Goal: Browse casually

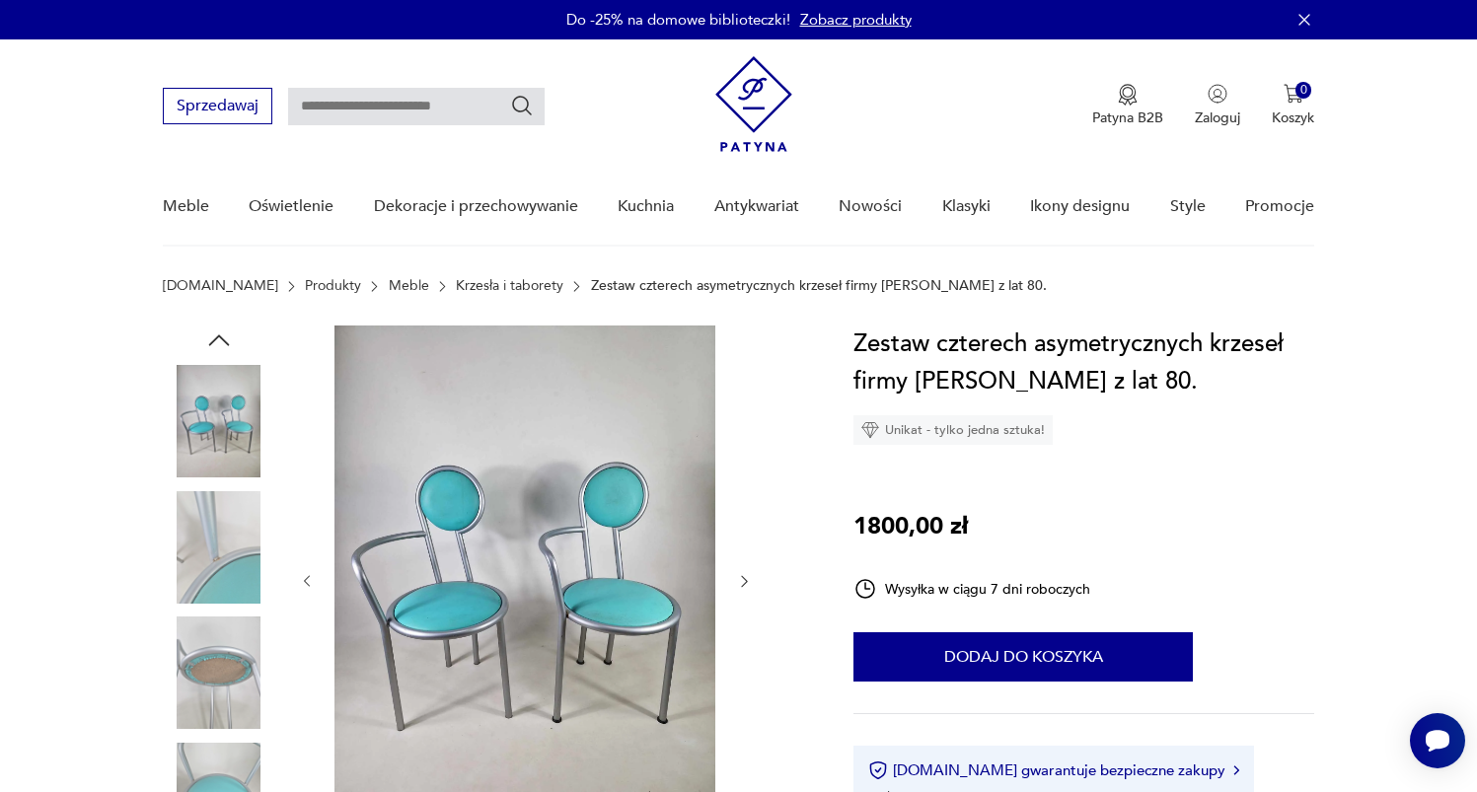
click at [248, 533] on img at bounding box center [219, 547] width 112 height 112
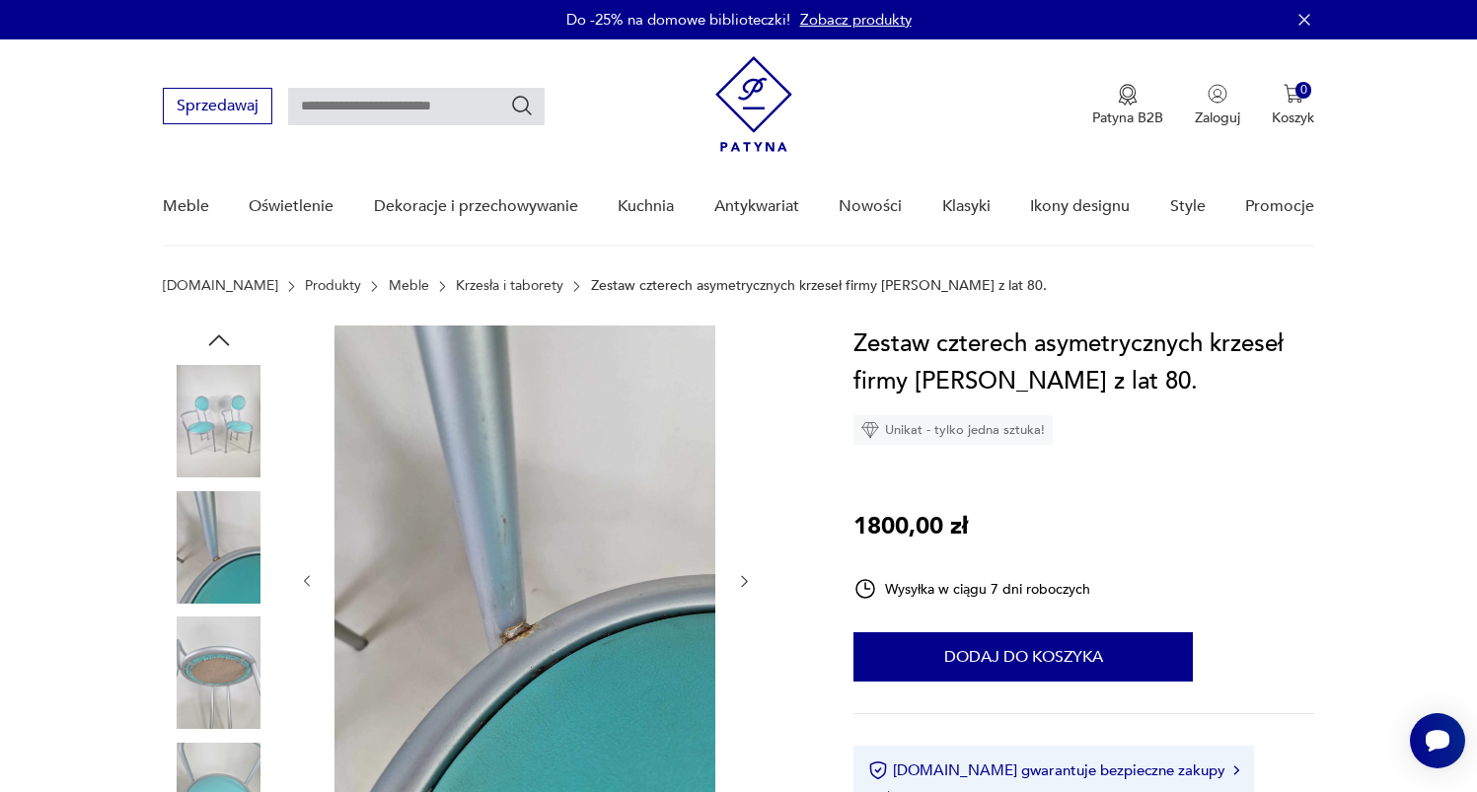
click at [250, 647] on img at bounding box center [219, 673] width 112 height 112
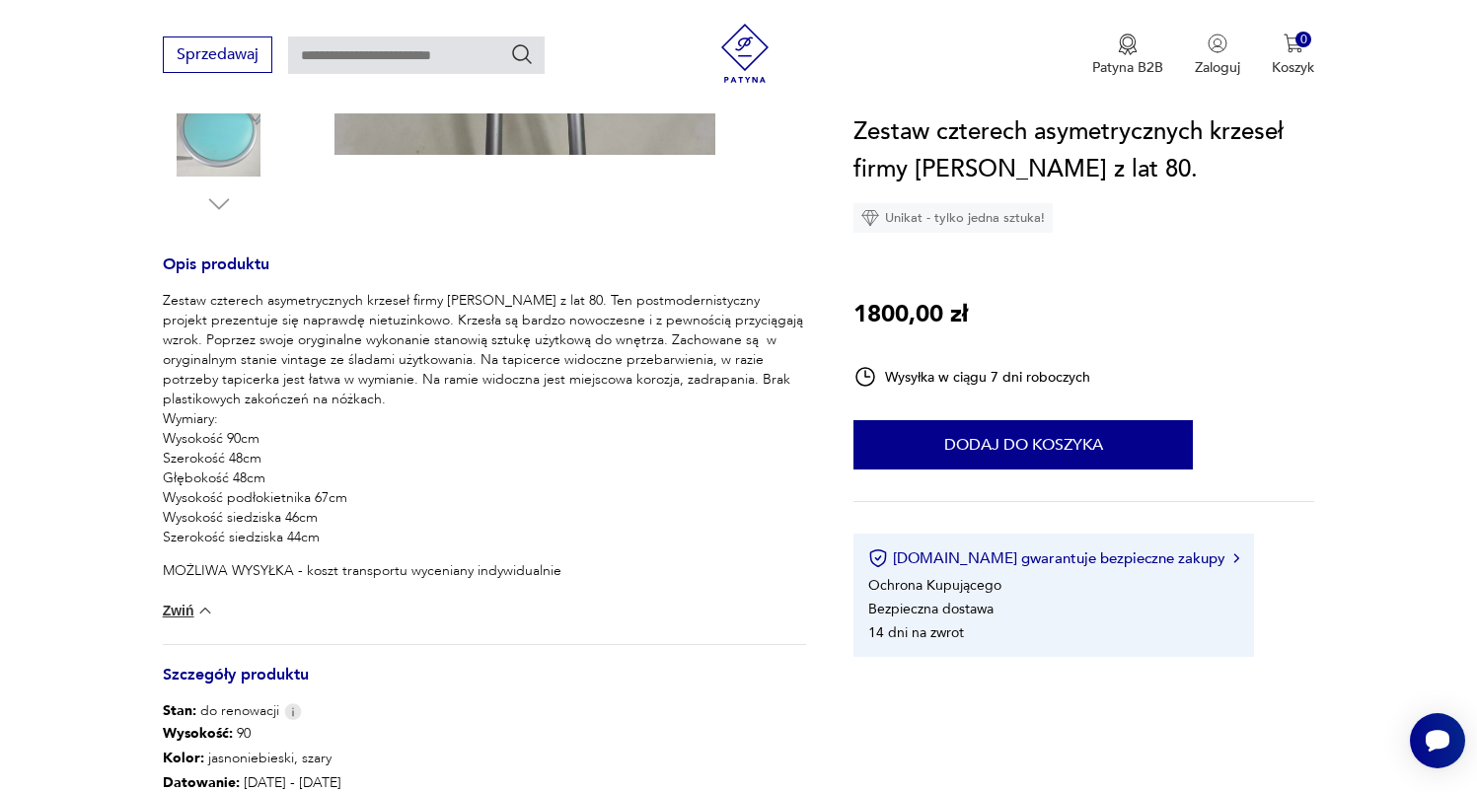
scroll to position [495, 0]
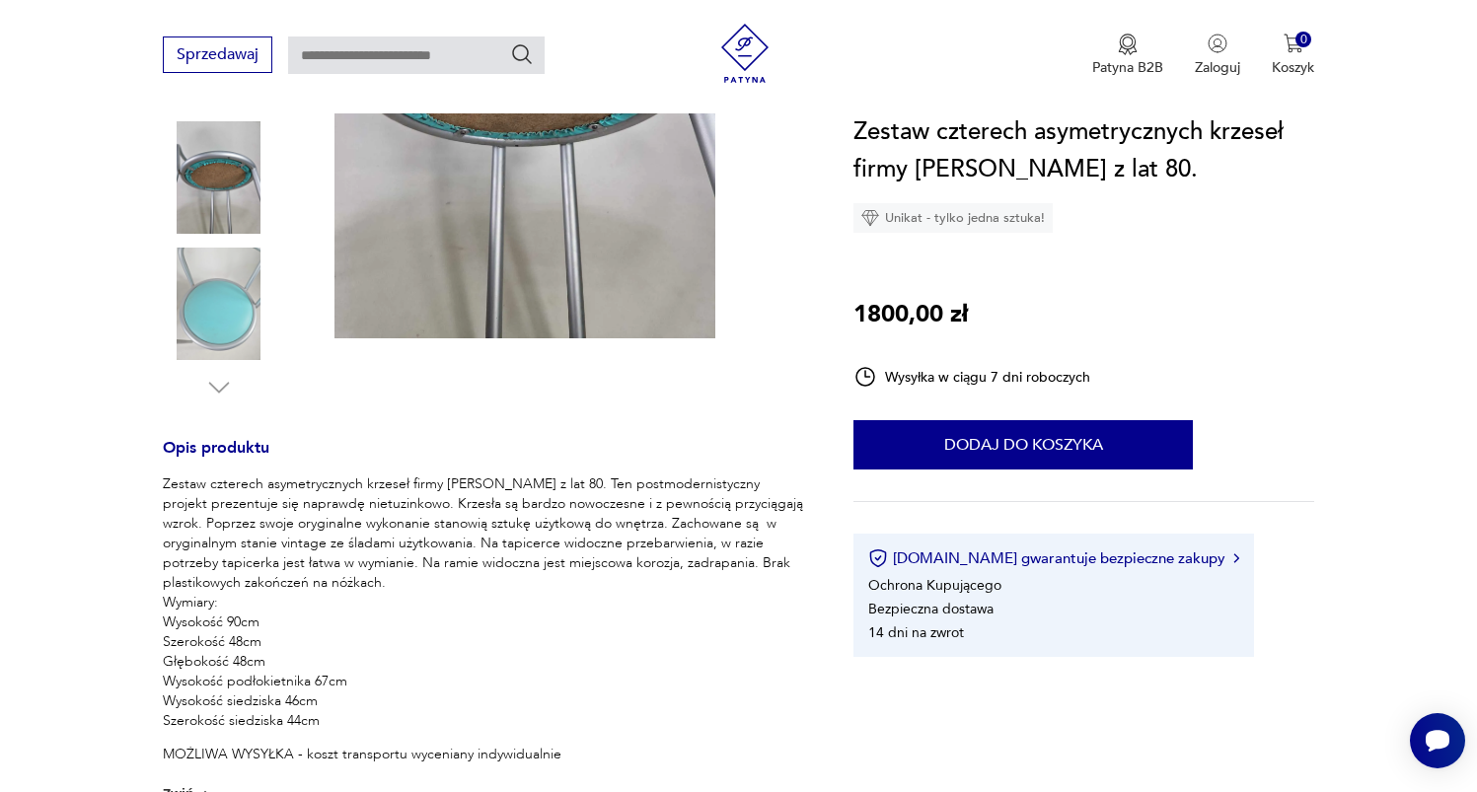
click at [234, 348] on img at bounding box center [219, 304] width 112 height 112
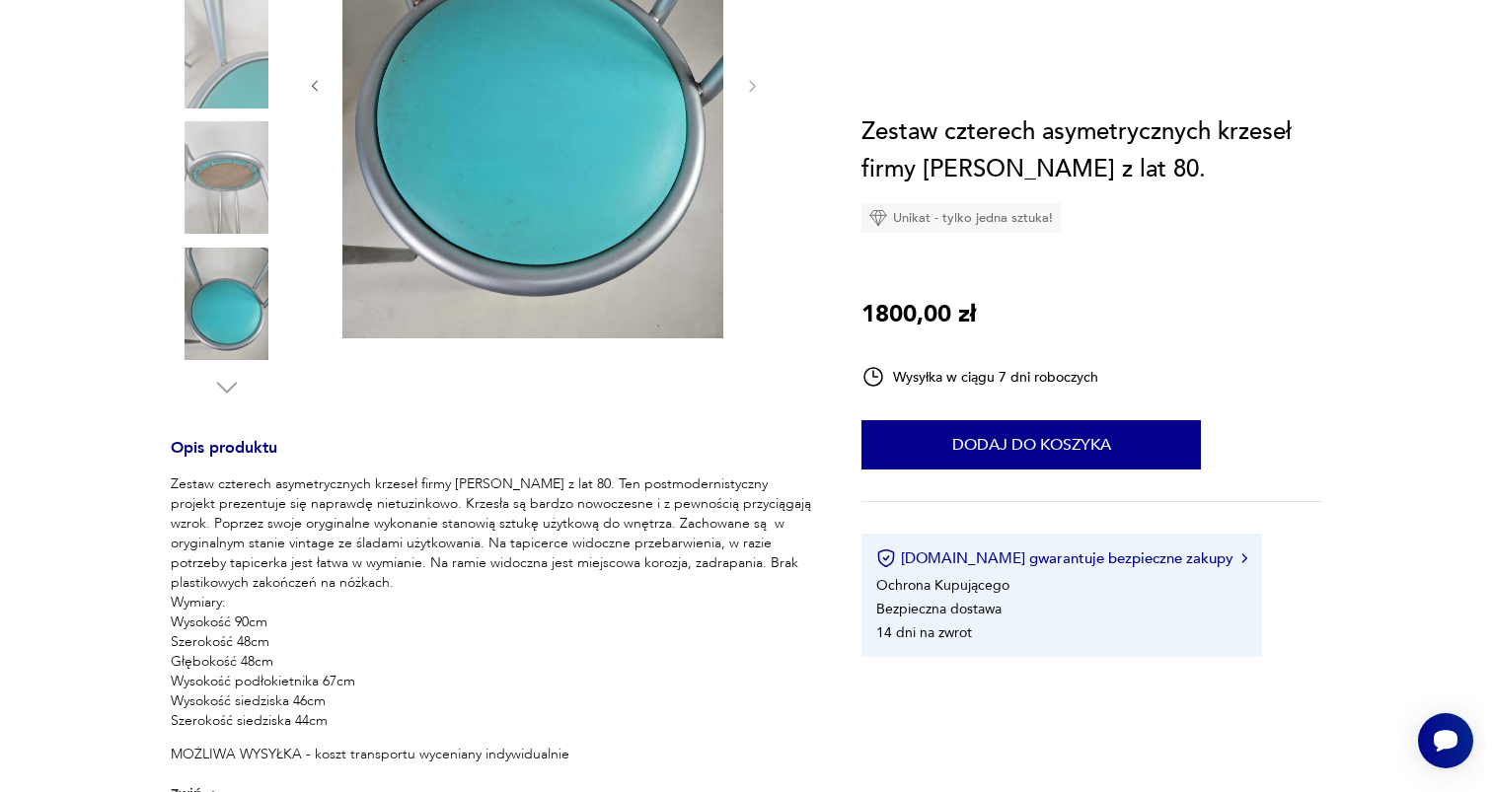
scroll to position [0, 0]
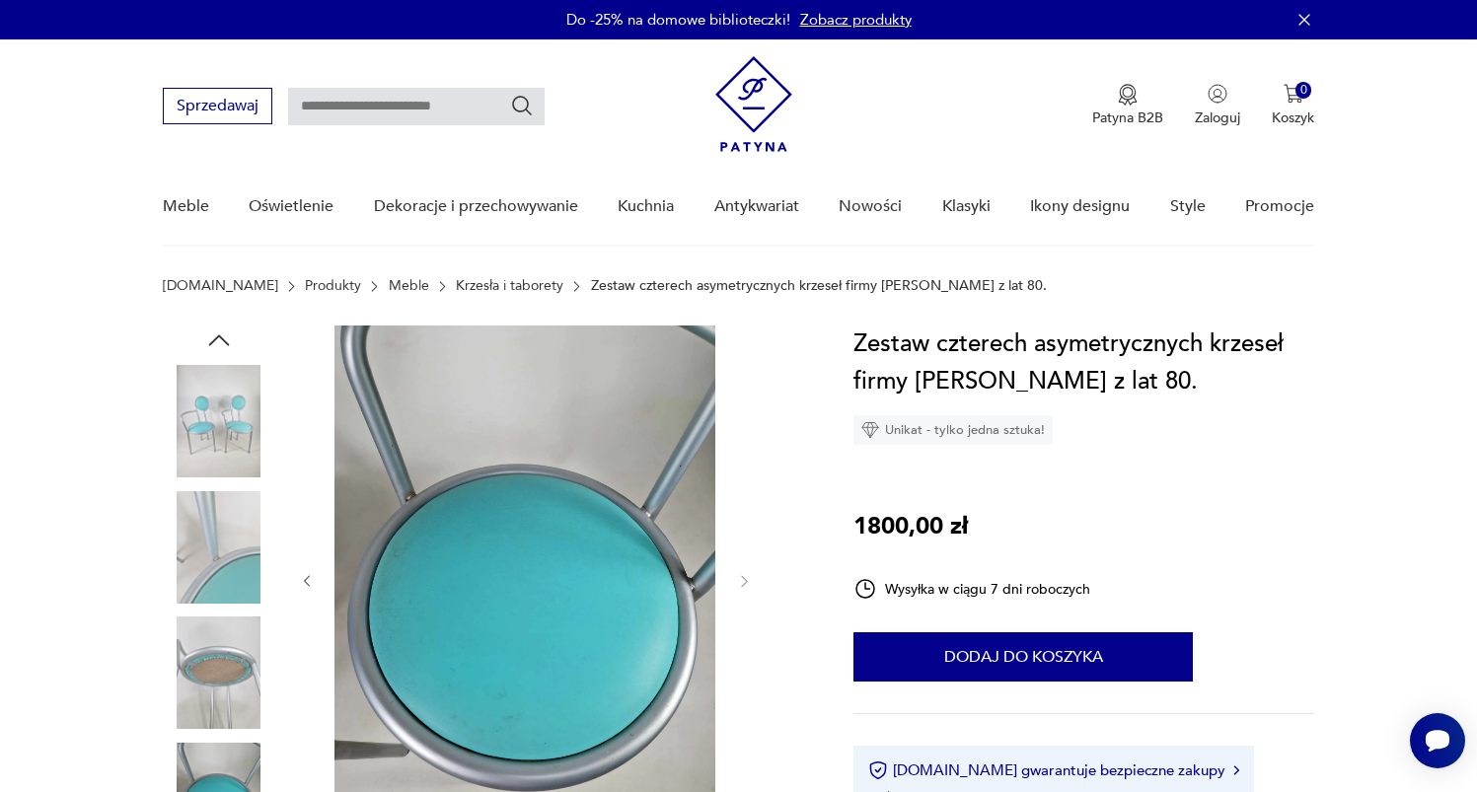
click at [239, 390] on img at bounding box center [219, 421] width 112 height 112
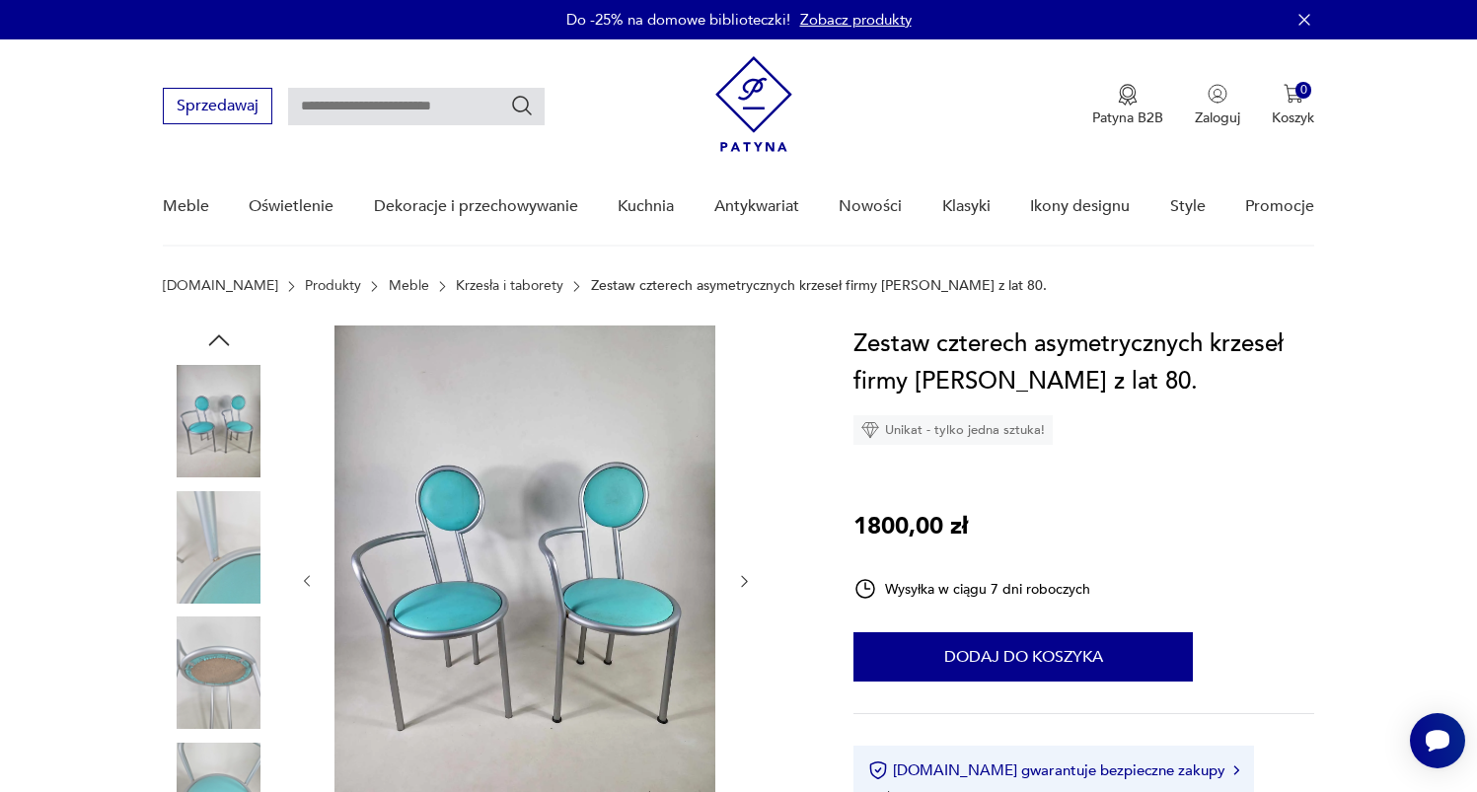
click at [546, 564] on img at bounding box center [524, 580] width 381 height 508
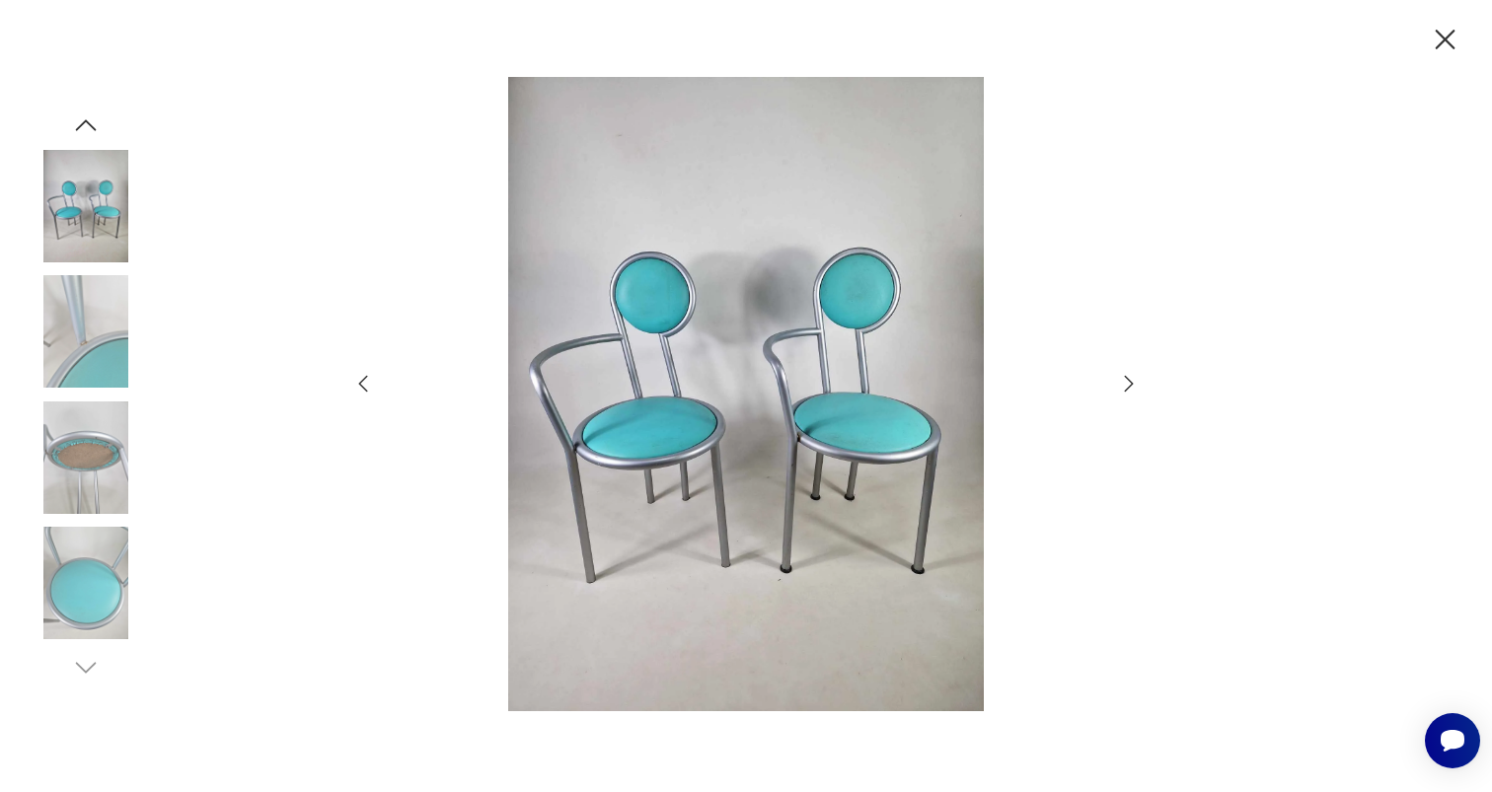
click at [1124, 384] on icon "button" at bounding box center [1129, 384] width 24 height 24
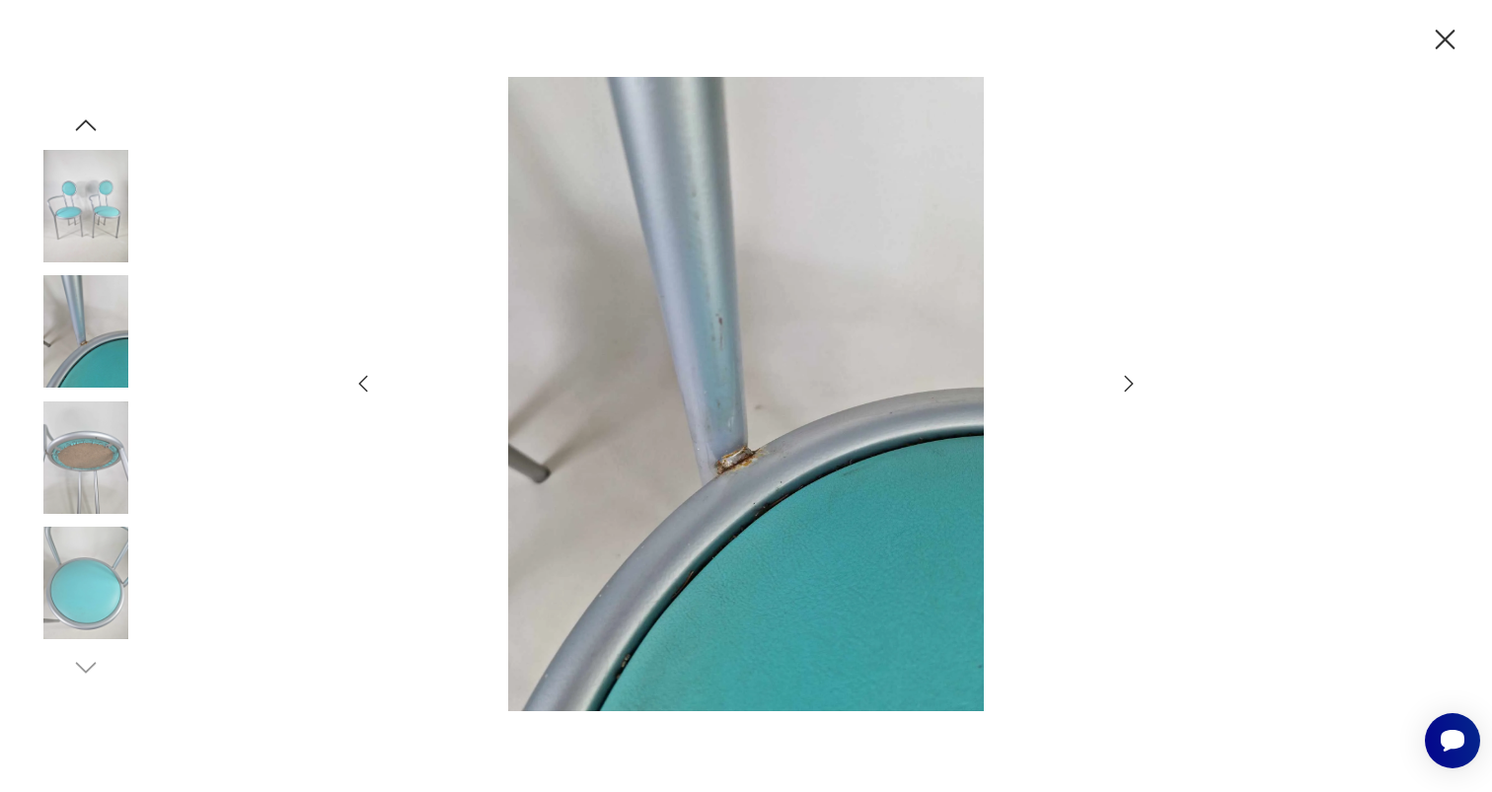
click at [1124, 384] on icon "button" at bounding box center [1129, 384] width 24 height 24
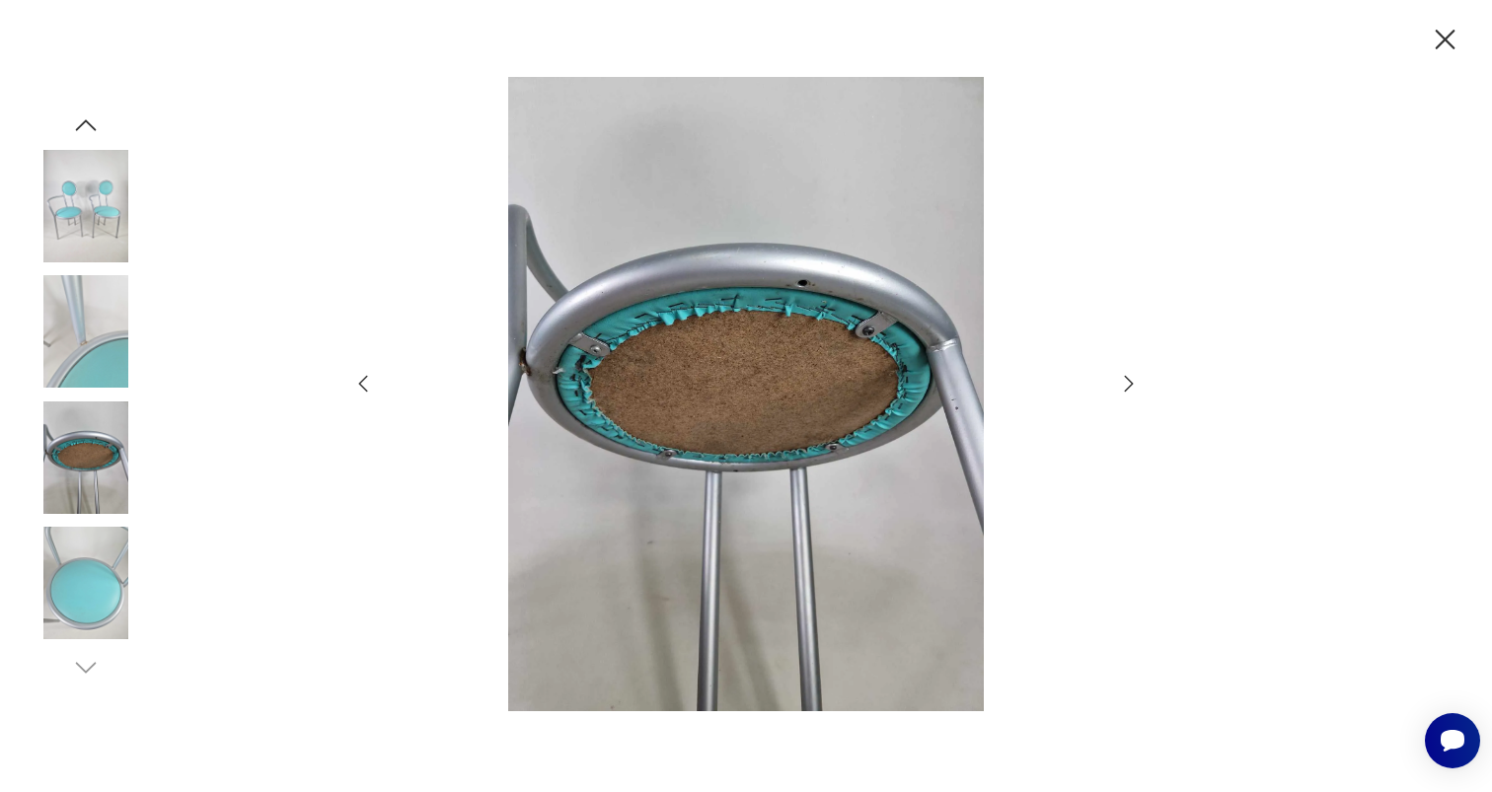
click at [1124, 384] on icon "button" at bounding box center [1129, 384] width 24 height 24
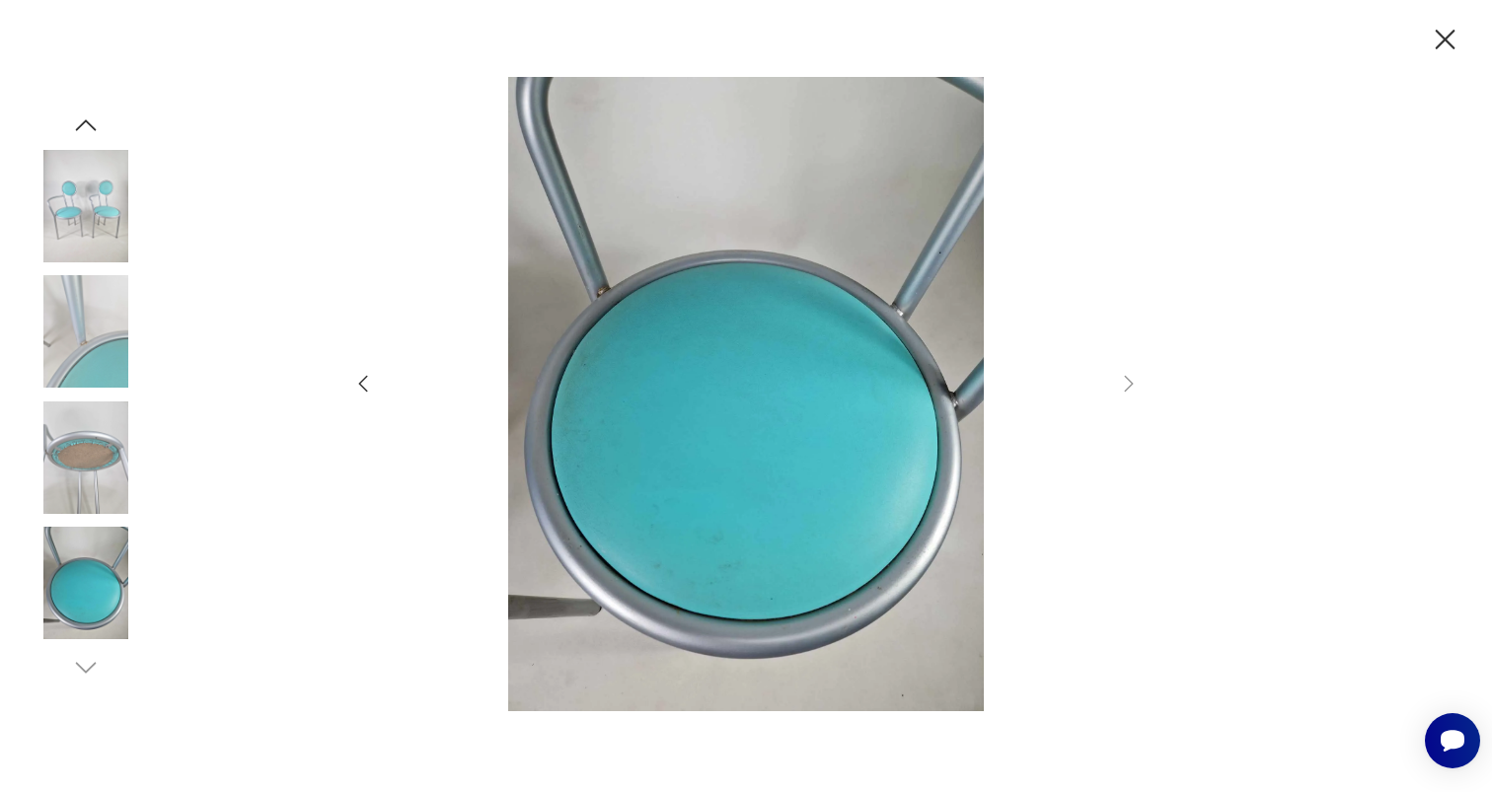
click at [380, 378] on div at bounding box center [745, 395] width 789 height 637
click at [360, 390] on icon "button" at bounding box center [363, 384] width 24 height 24
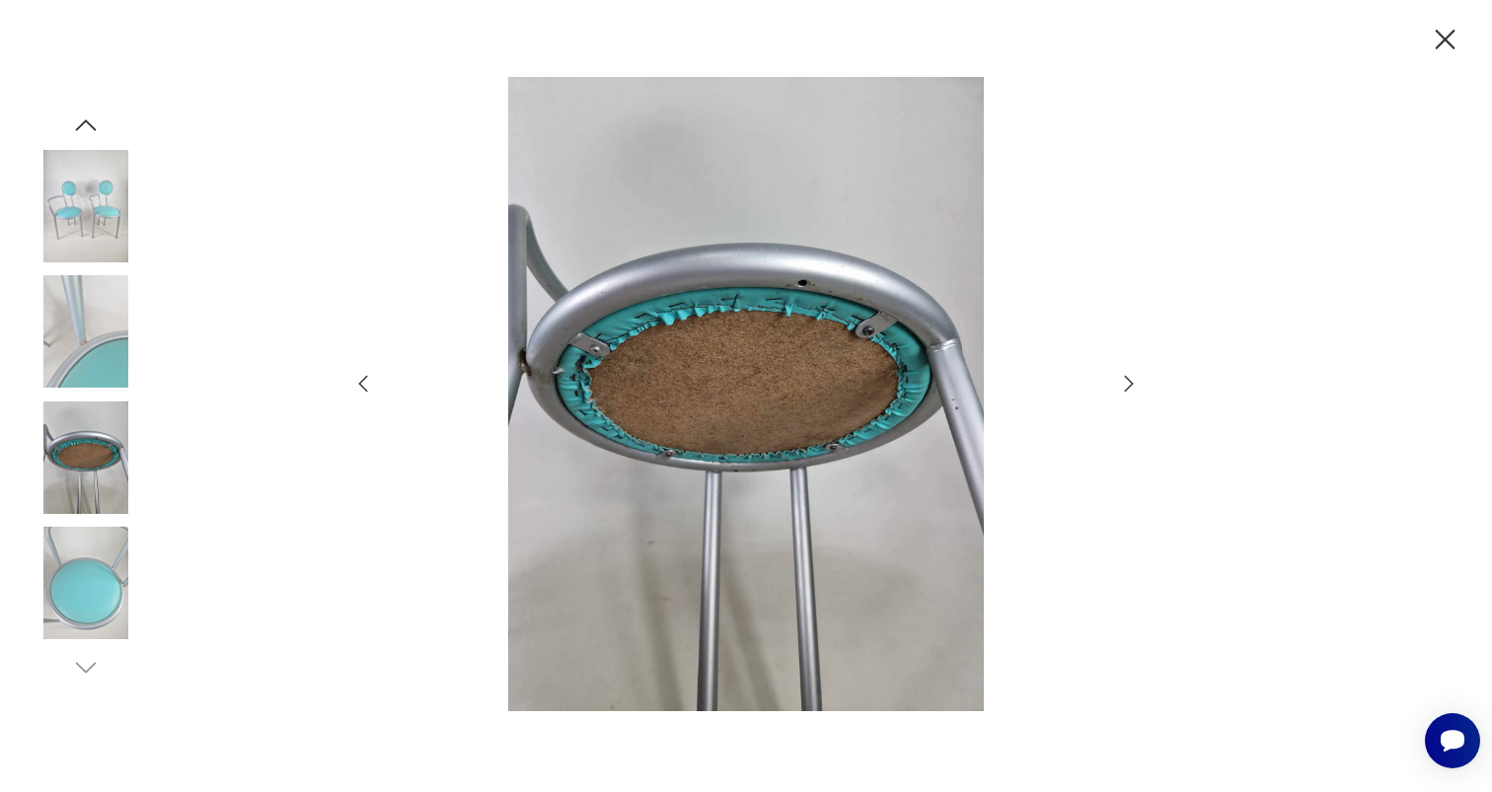
click at [361, 389] on icon "button" at bounding box center [363, 384] width 24 height 24
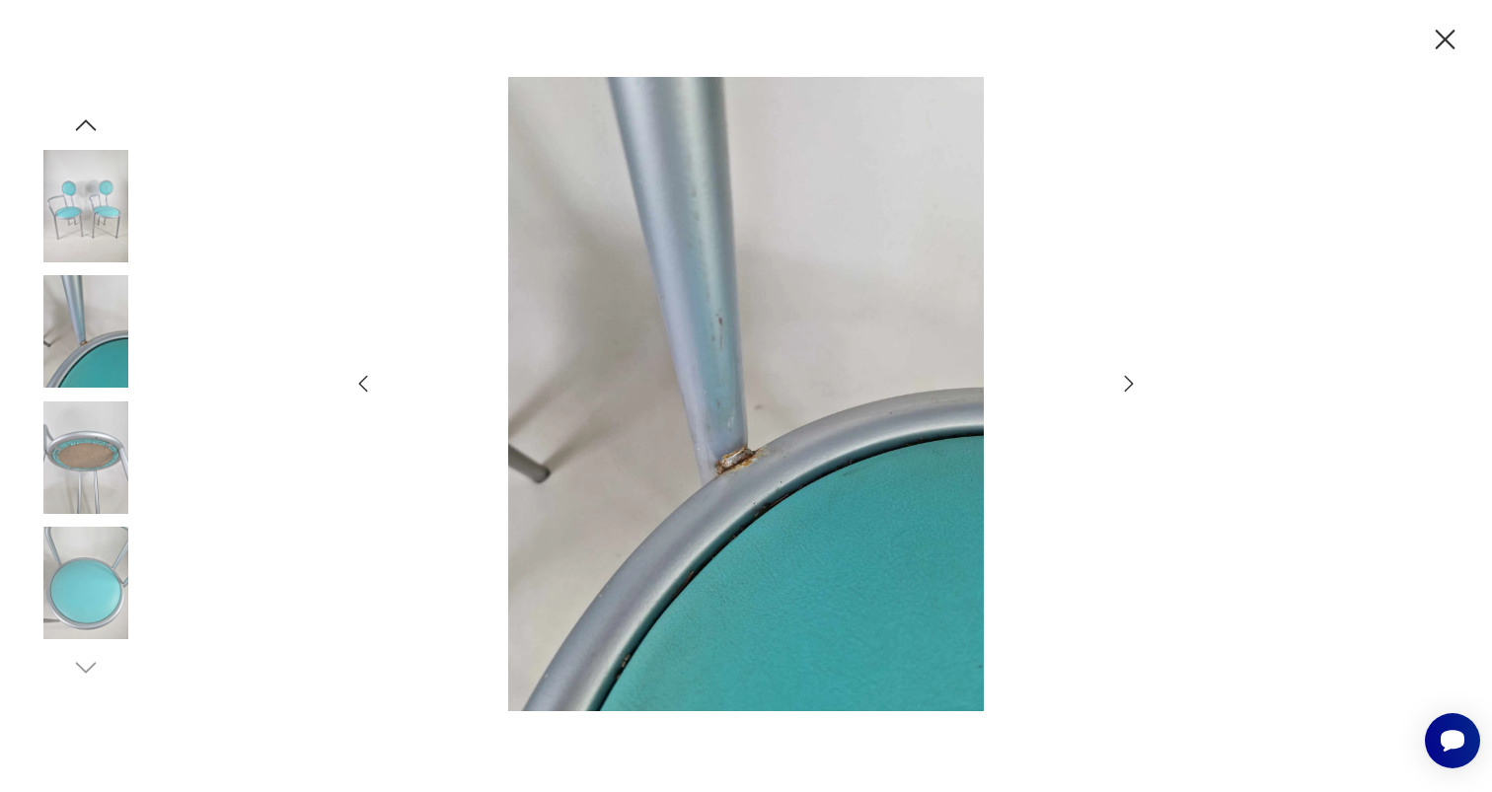
click at [362, 389] on icon "button" at bounding box center [363, 384] width 24 height 24
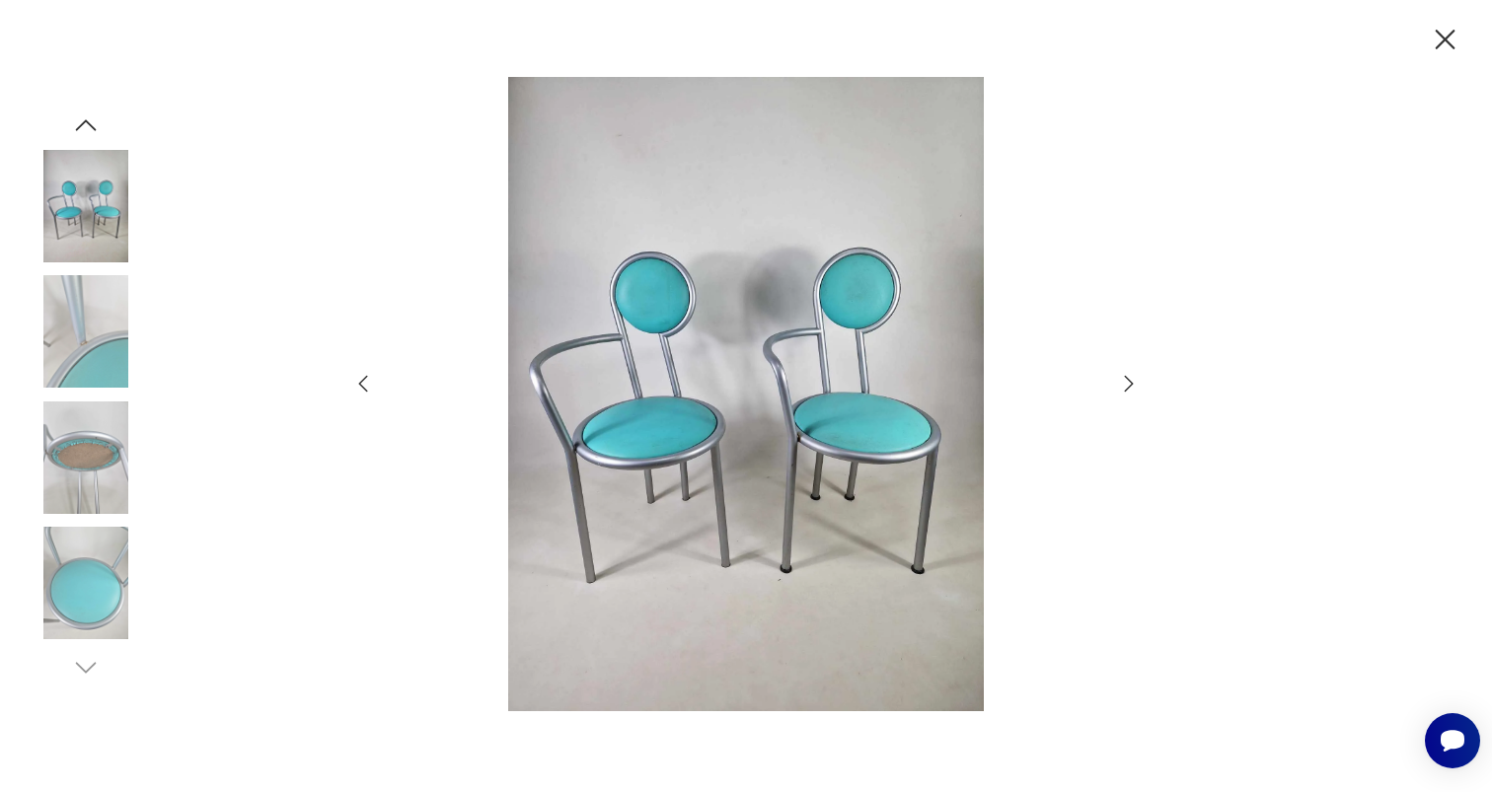
click at [362, 389] on icon "button" at bounding box center [363, 384] width 24 height 24
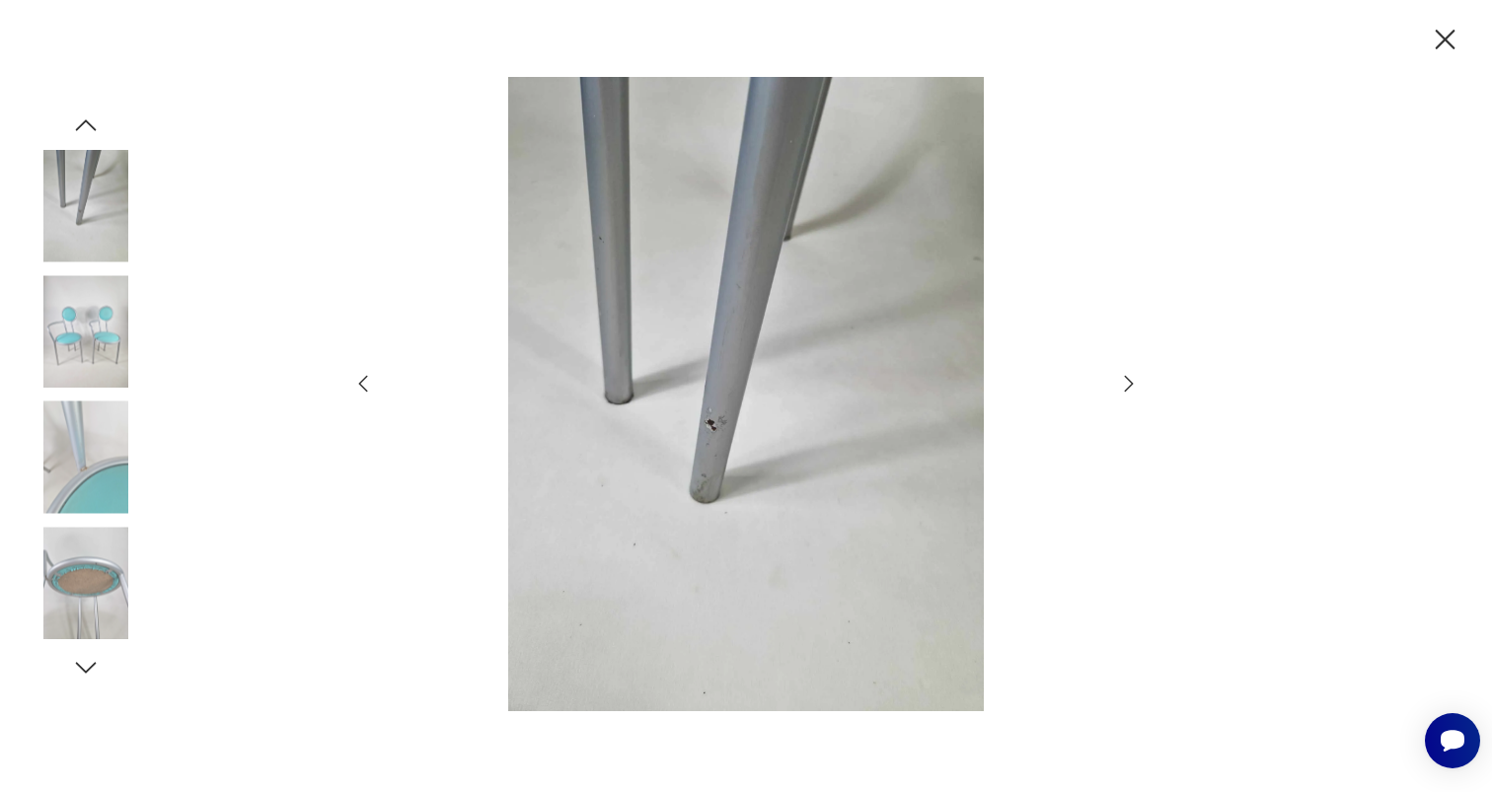
click at [363, 390] on icon "button" at bounding box center [363, 384] width 24 height 24
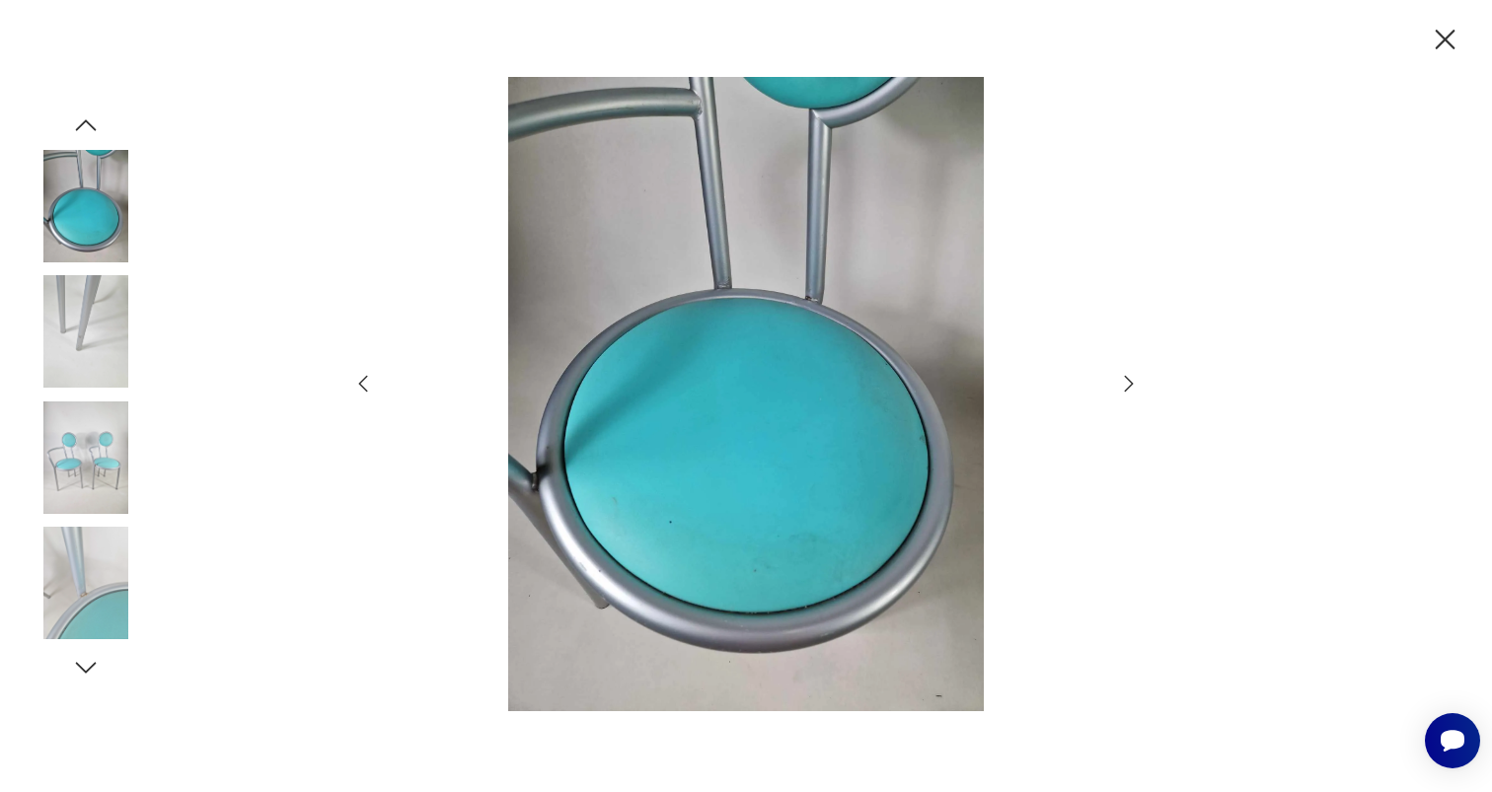
click at [363, 390] on icon "button" at bounding box center [363, 384] width 24 height 24
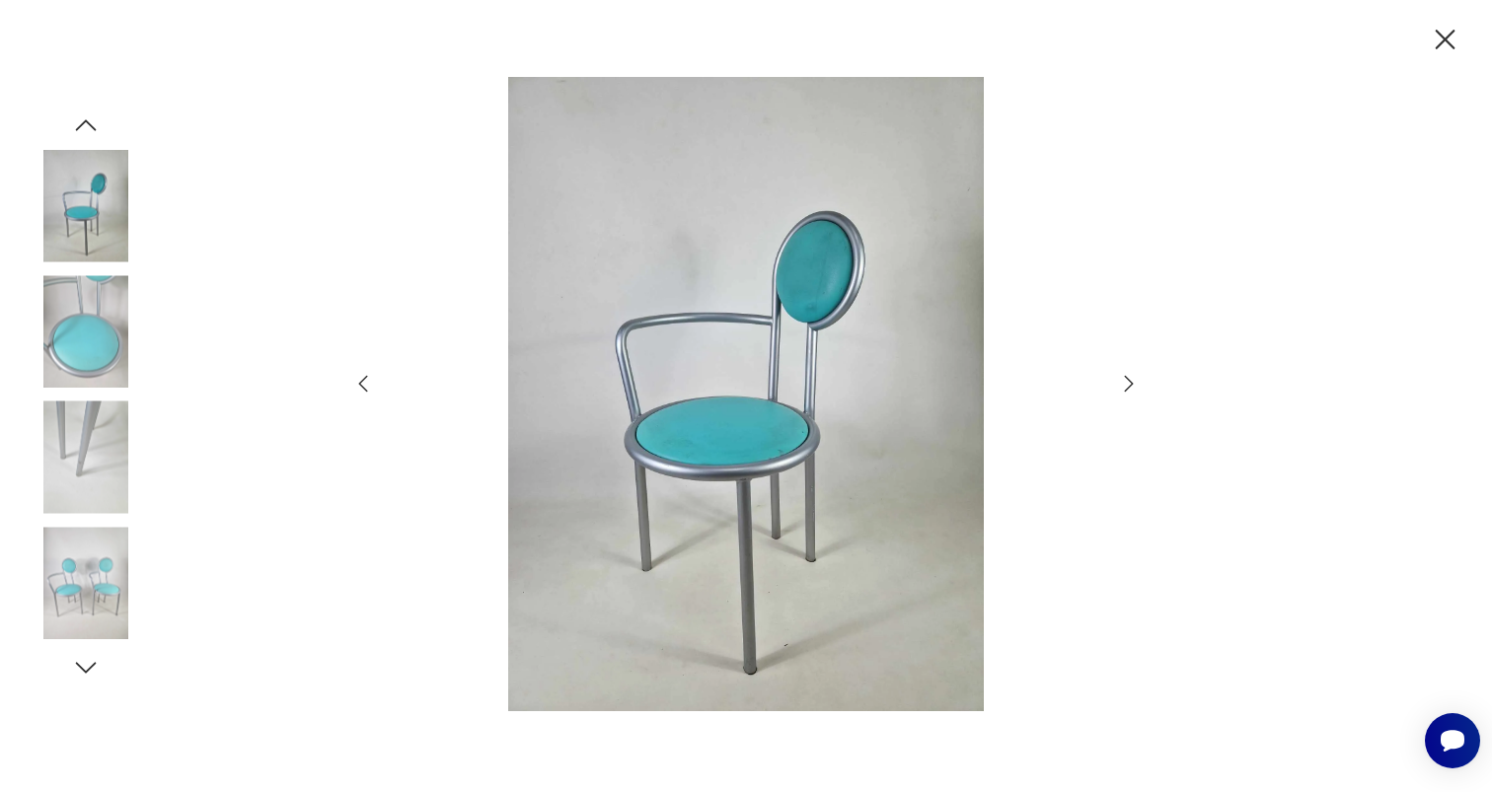
click at [363, 390] on icon "button" at bounding box center [363, 384] width 24 height 24
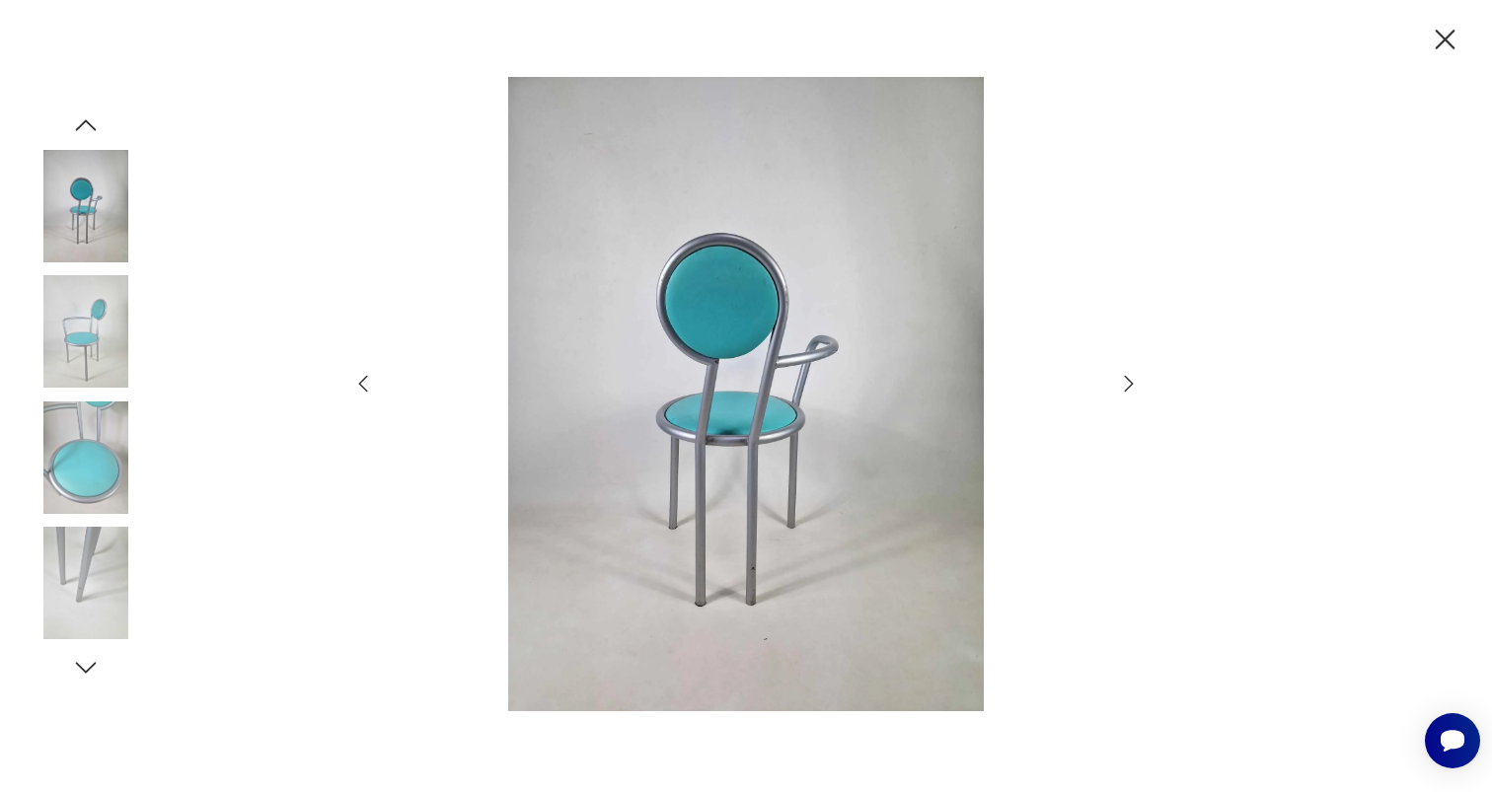
click at [363, 390] on icon "button" at bounding box center [363, 384] width 24 height 24
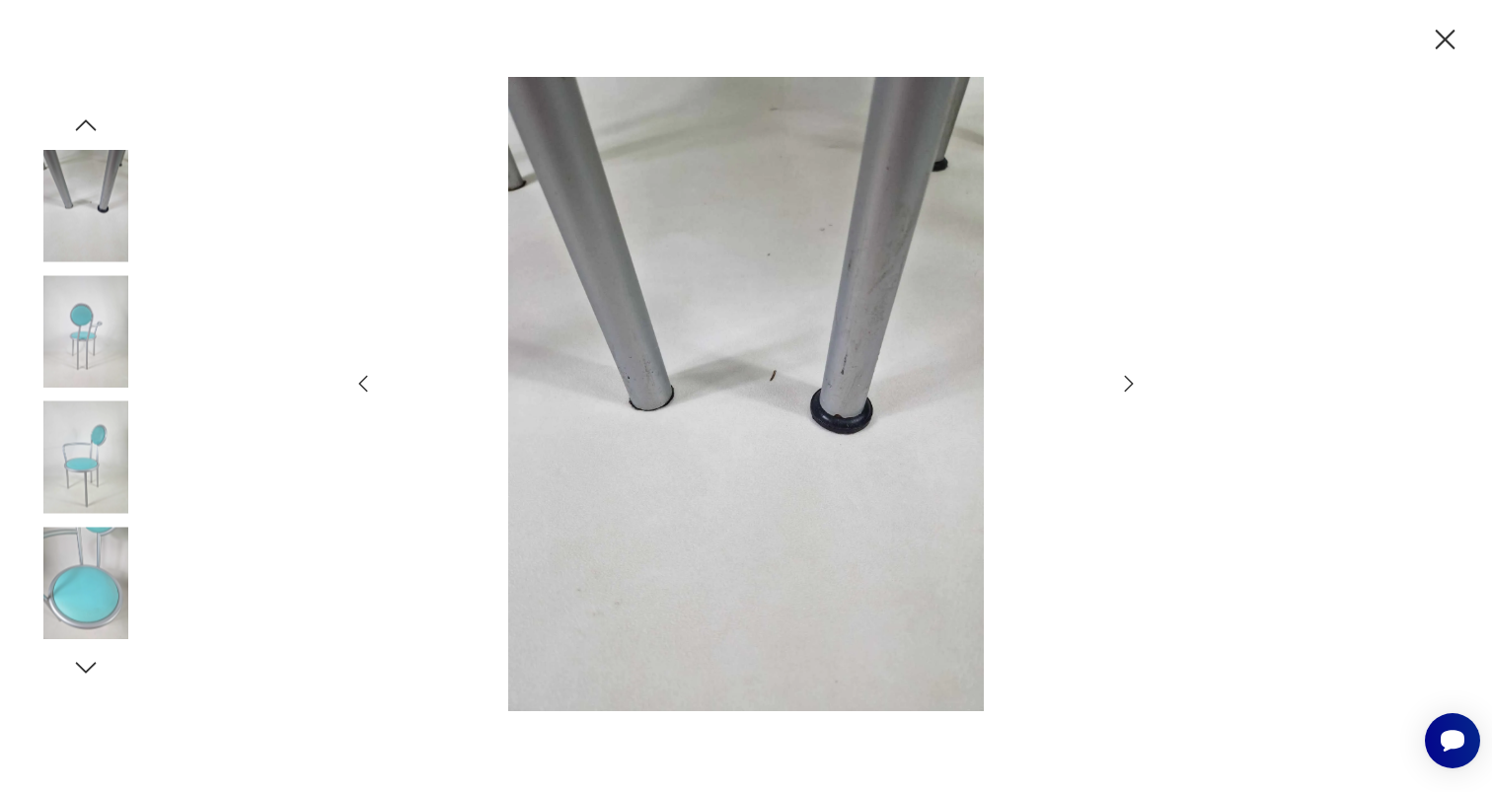
click at [363, 390] on icon "button" at bounding box center [363, 384] width 24 height 24
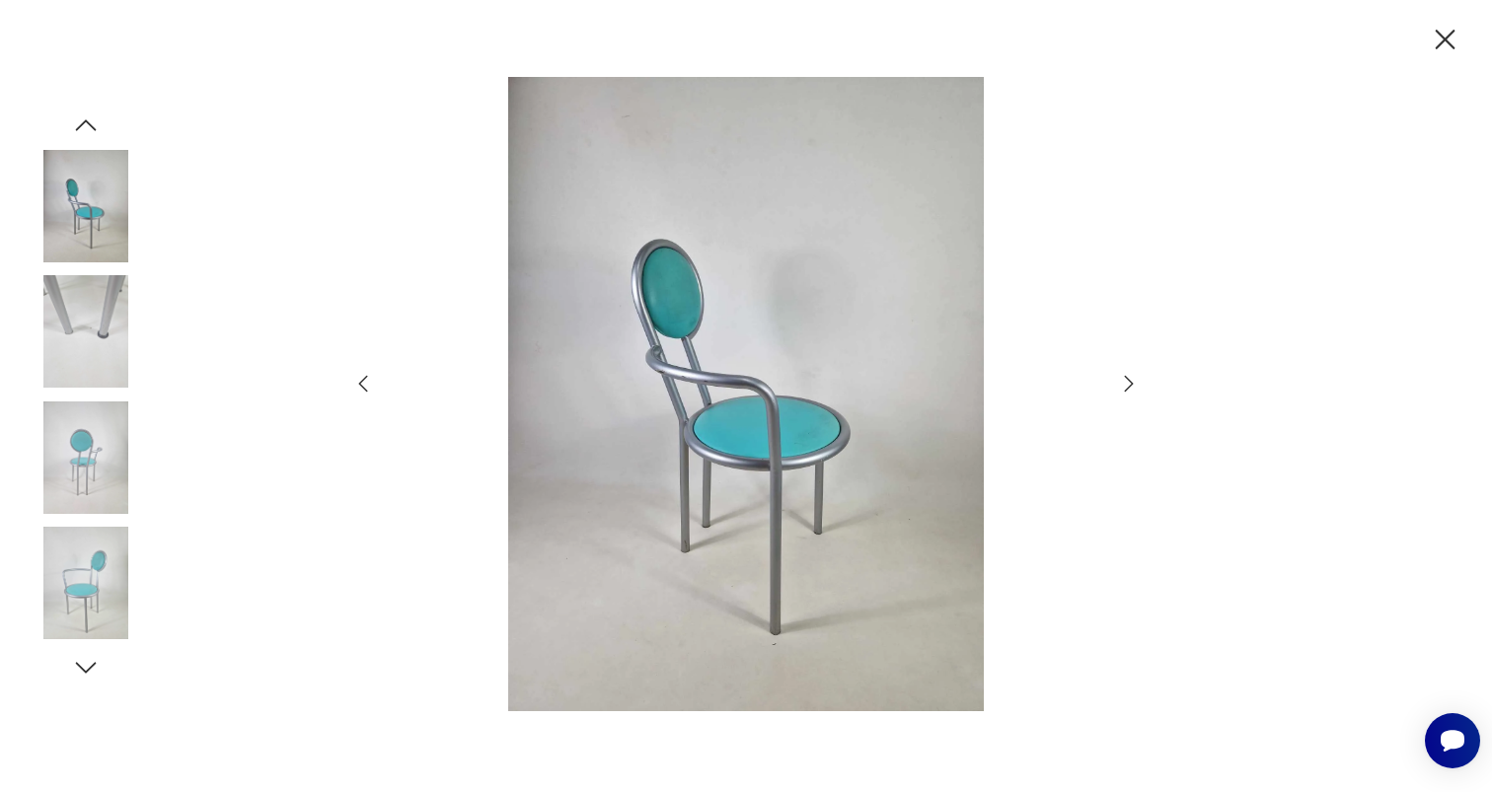
click at [363, 390] on icon "button" at bounding box center [363, 384] width 24 height 24
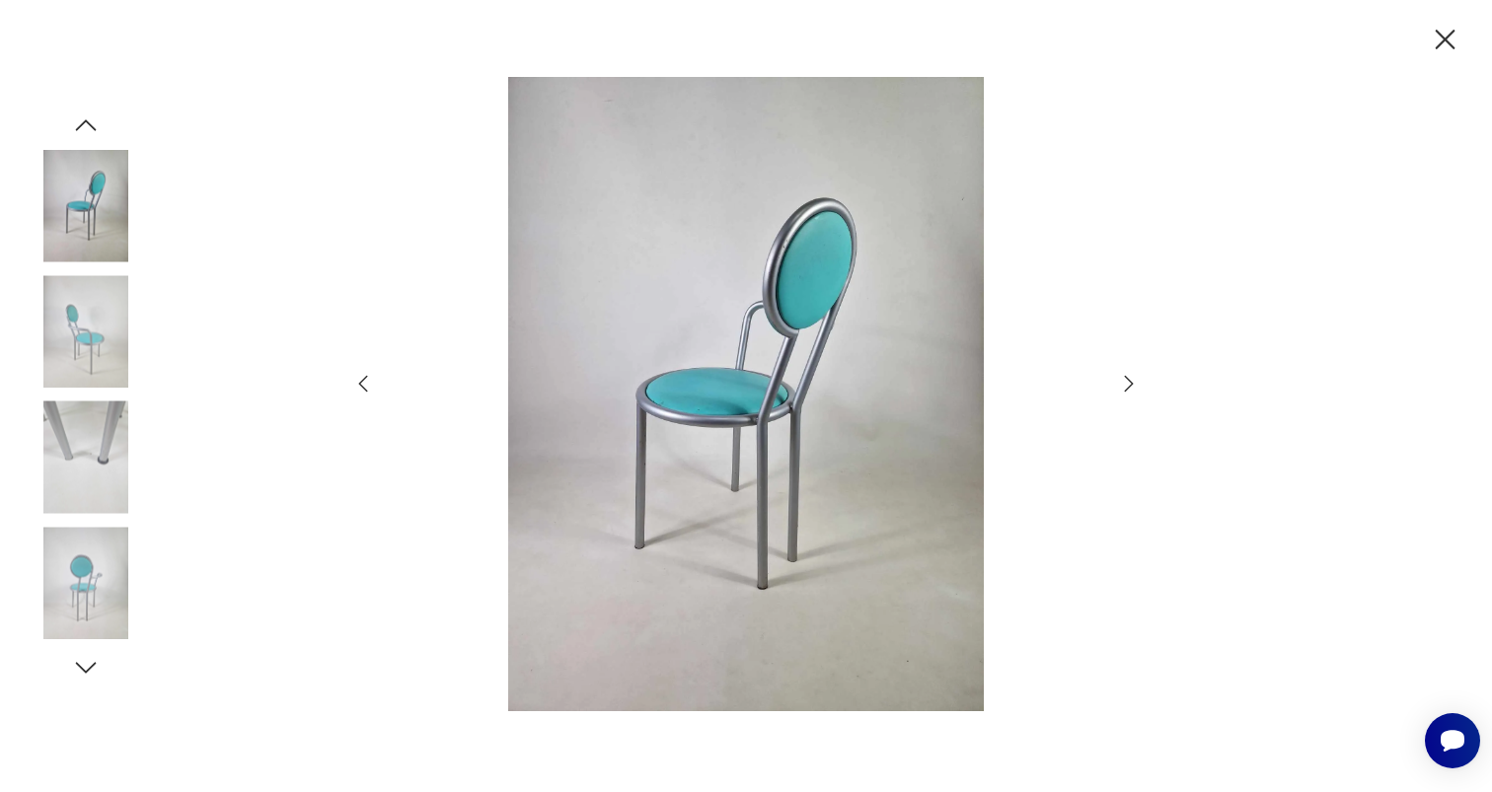
click at [363, 390] on icon "button" at bounding box center [363, 384] width 24 height 24
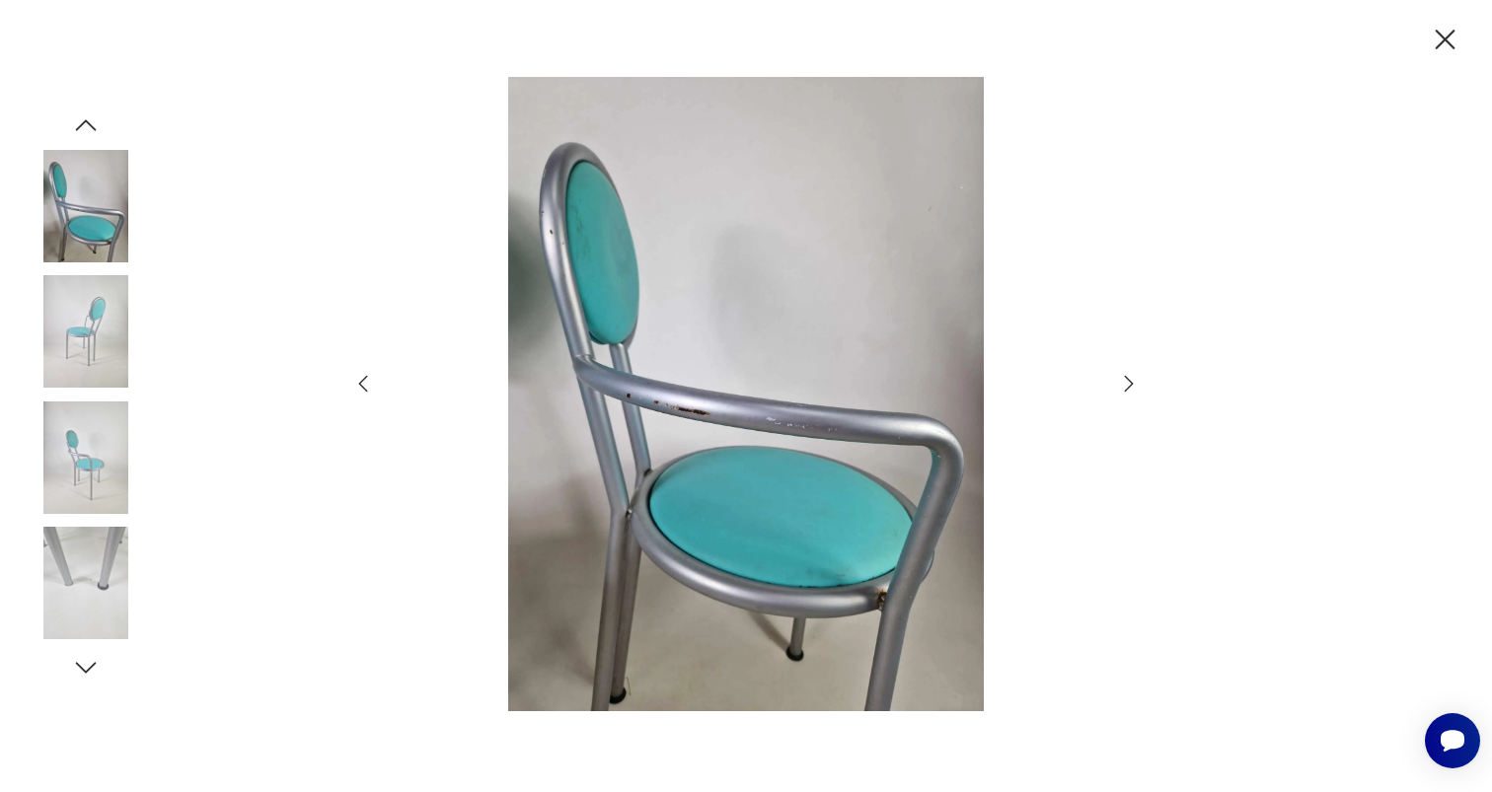
click at [363, 390] on icon "button" at bounding box center [363, 384] width 24 height 24
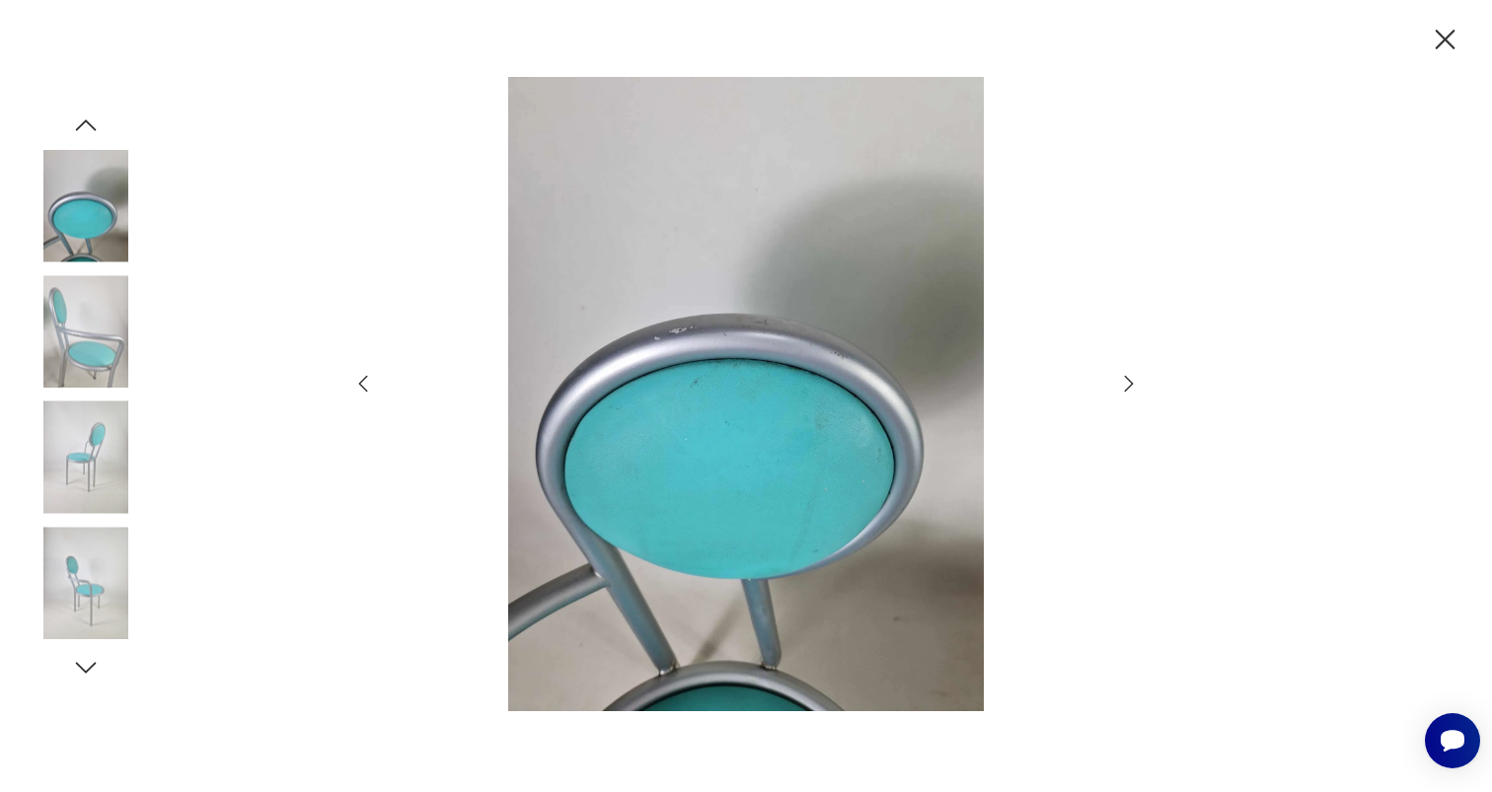
click at [363, 390] on icon "button" at bounding box center [363, 384] width 24 height 24
